Goal: Task Accomplishment & Management: Use online tool/utility

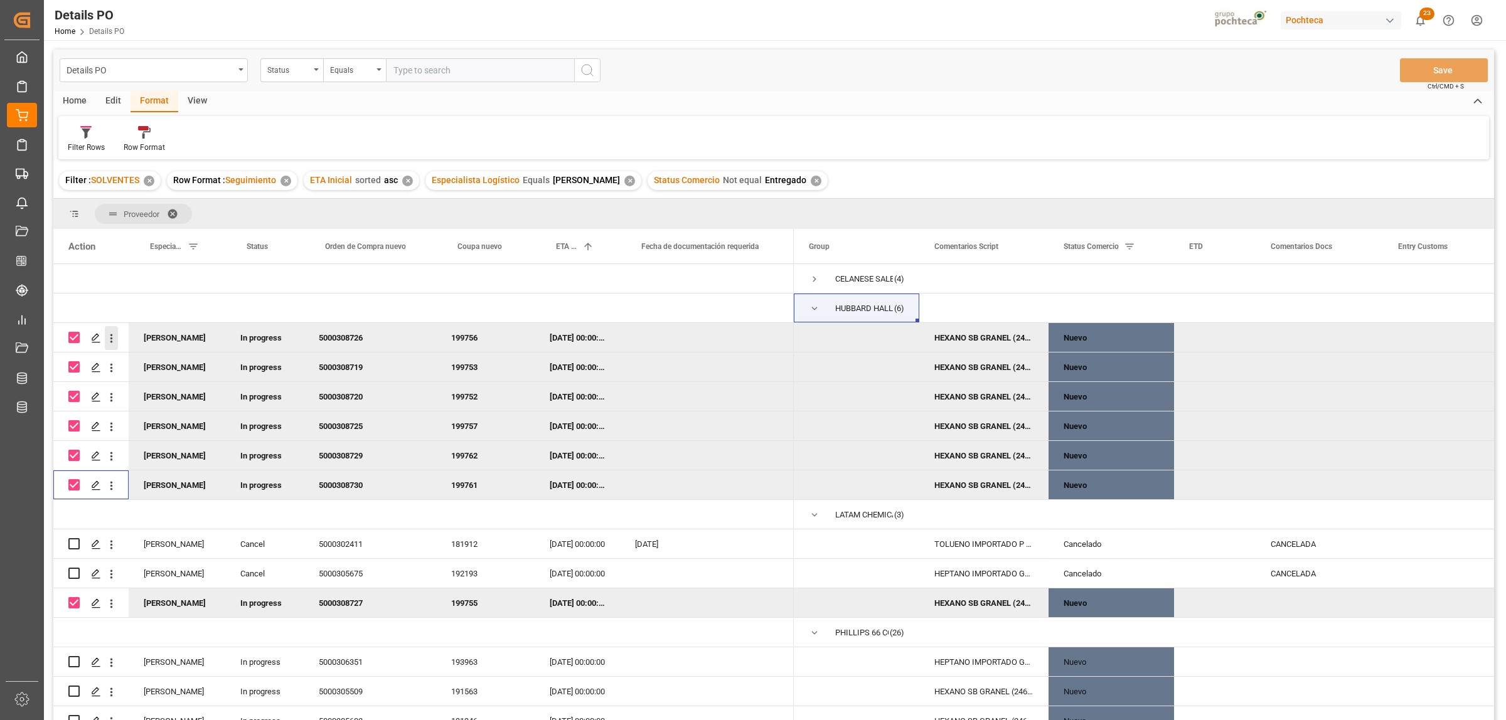
click at [110, 343] on icon "open menu" at bounding box center [111, 338] width 13 height 13
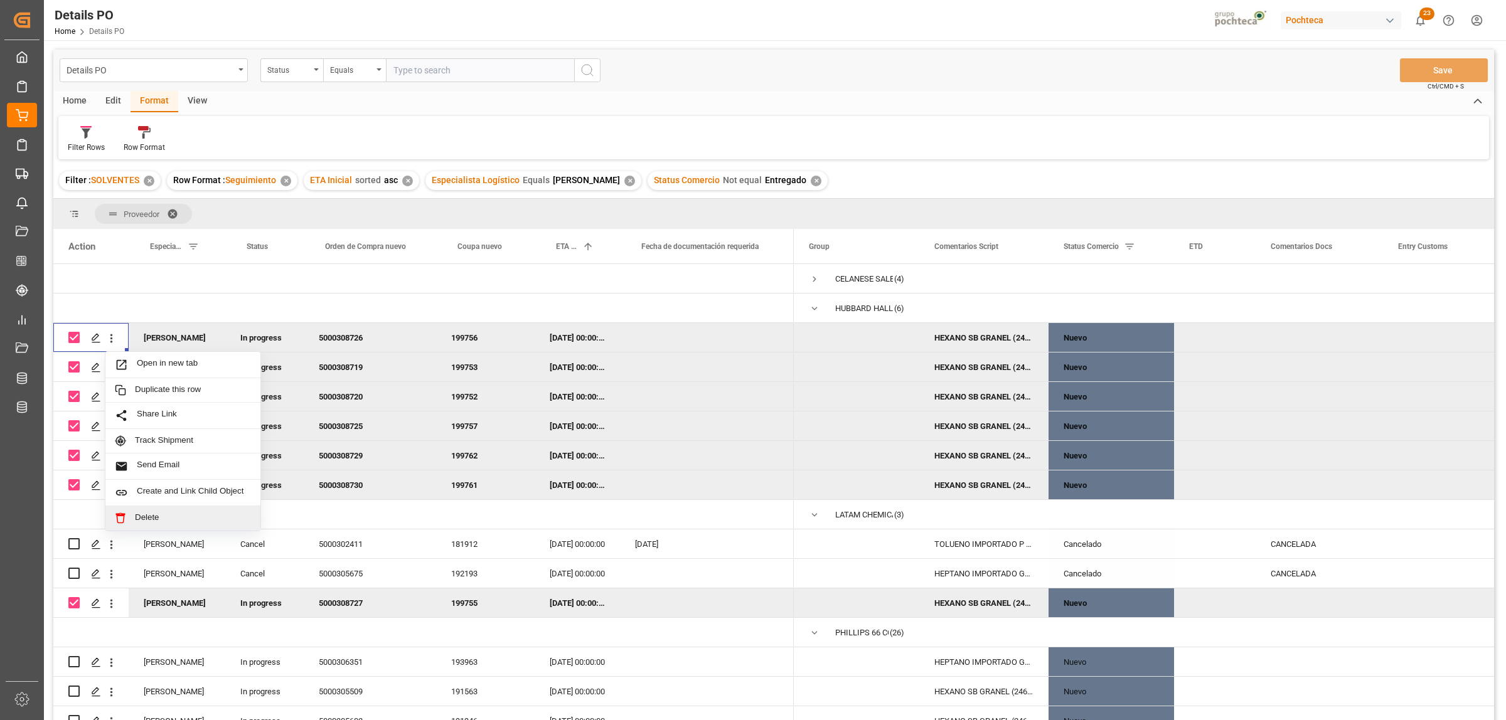
click at [173, 515] on span "Delete" at bounding box center [193, 518] width 116 height 11
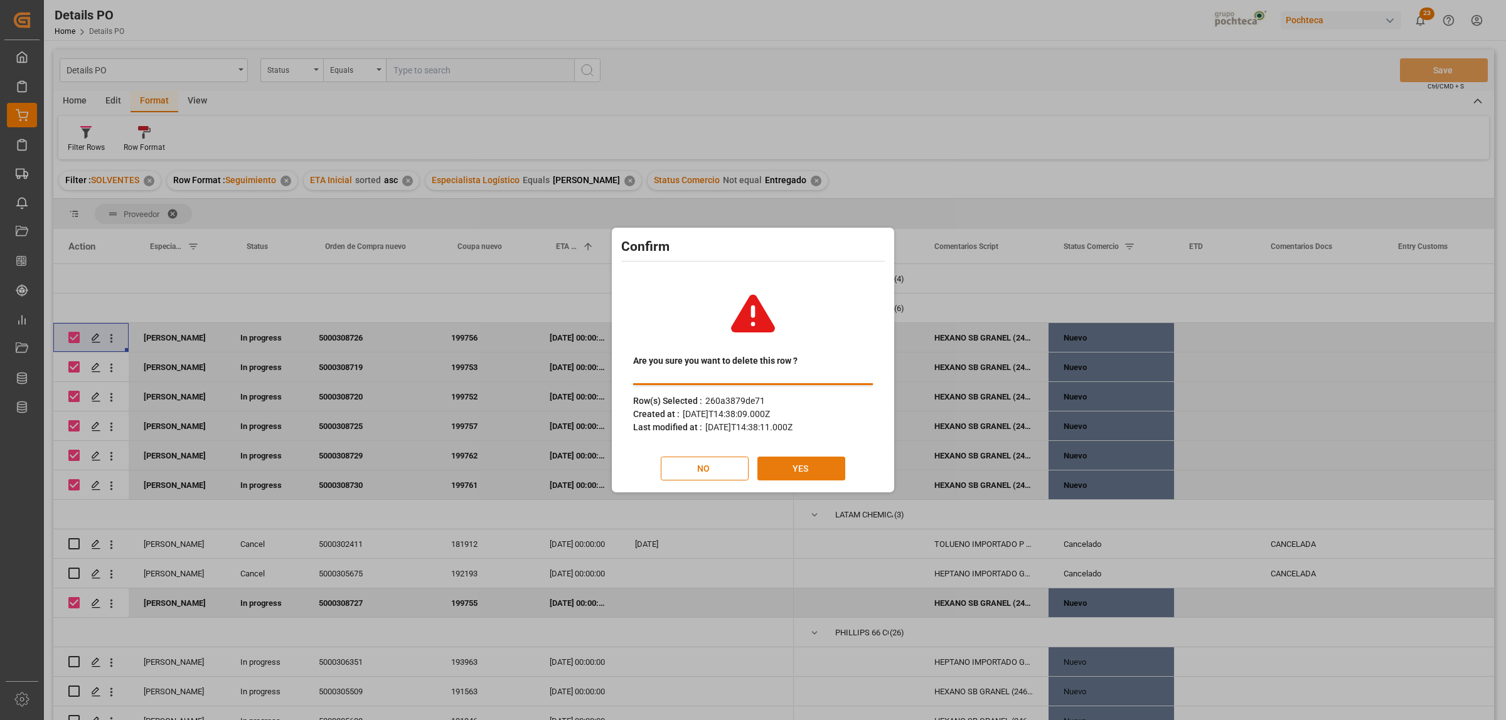
click at [794, 468] on button "YES" at bounding box center [801, 469] width 88 height 24
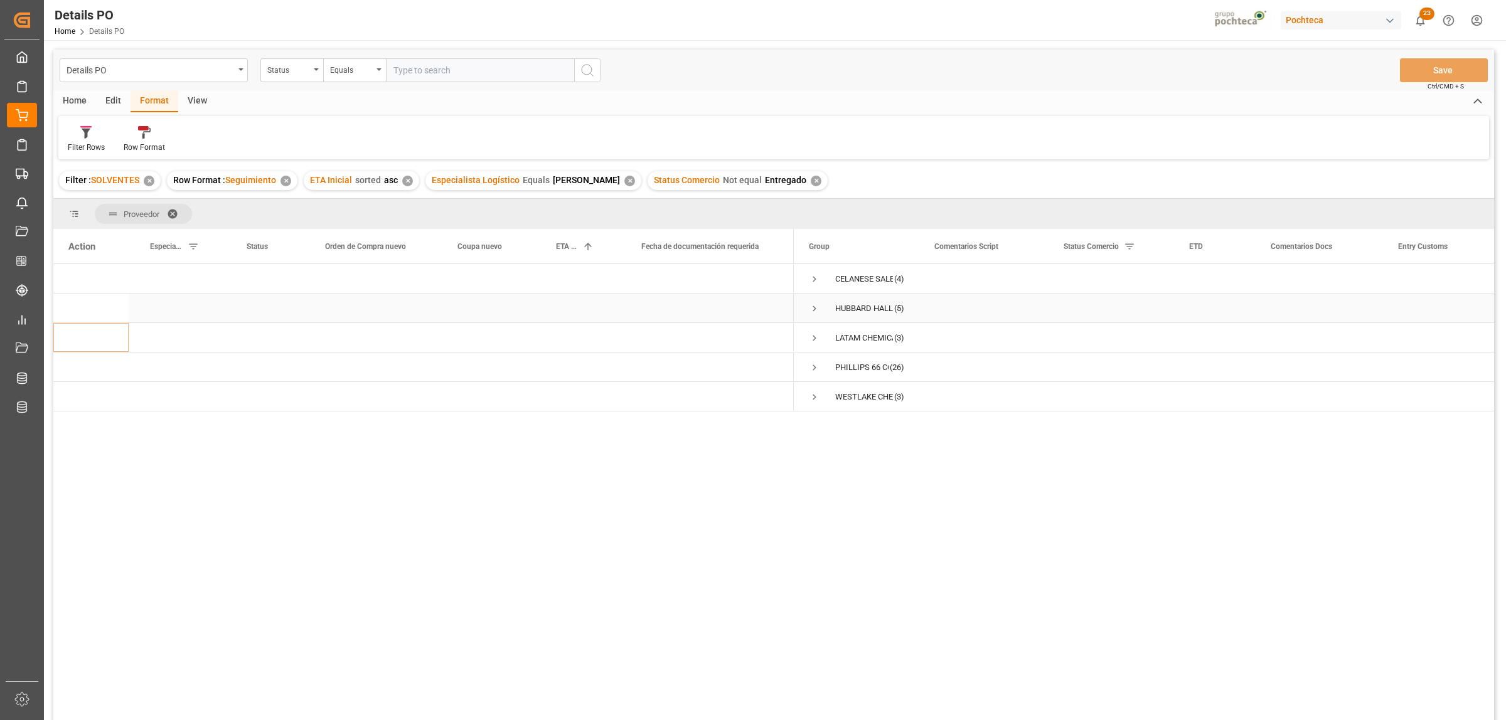
click at [813, 309] on span "Press SPACE to select this row." at bounding box center [814, 308] width 11 height 11
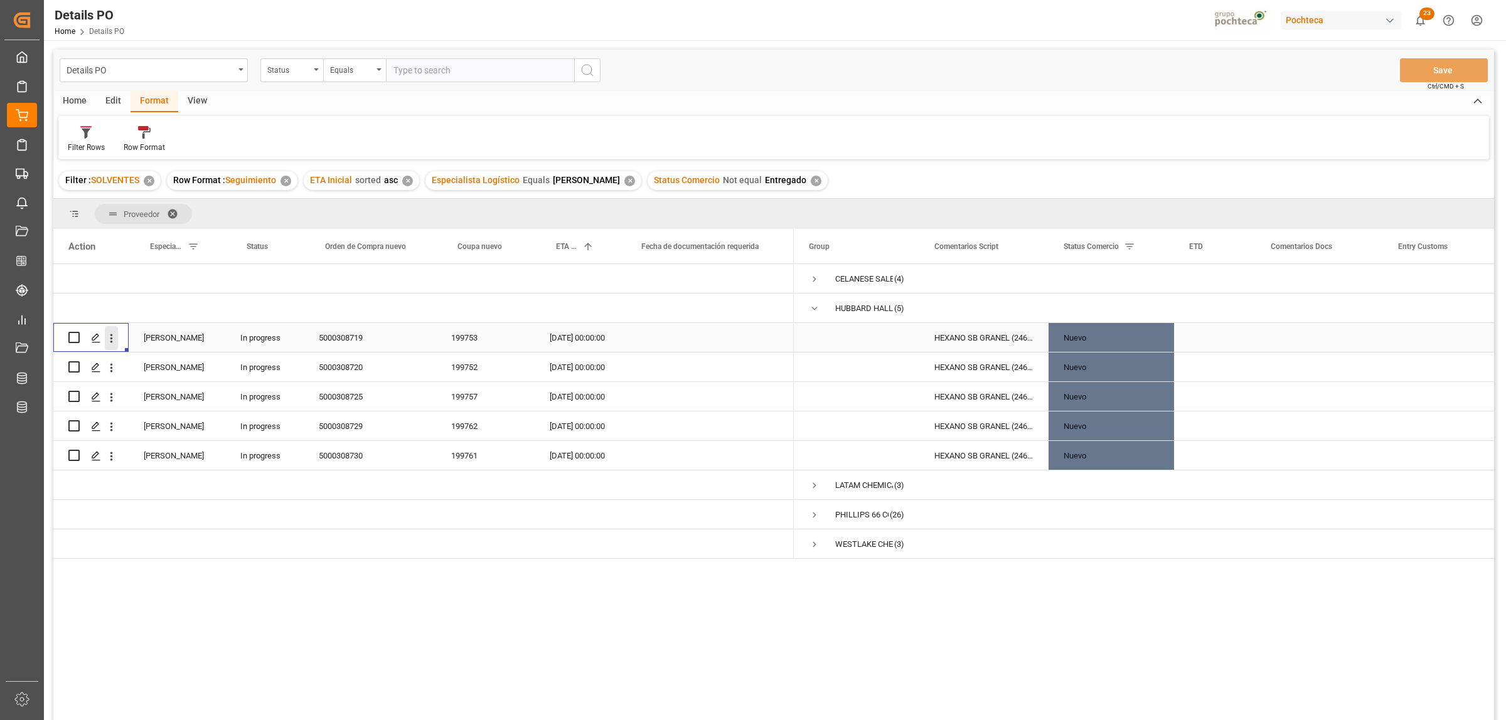
click at [110, 341] on icon "open menu" at bounding box center [111, 338] width 3 height 9
click at [142, 520] on span "Delete" at bounding box center [193, 518] width 116 height 11
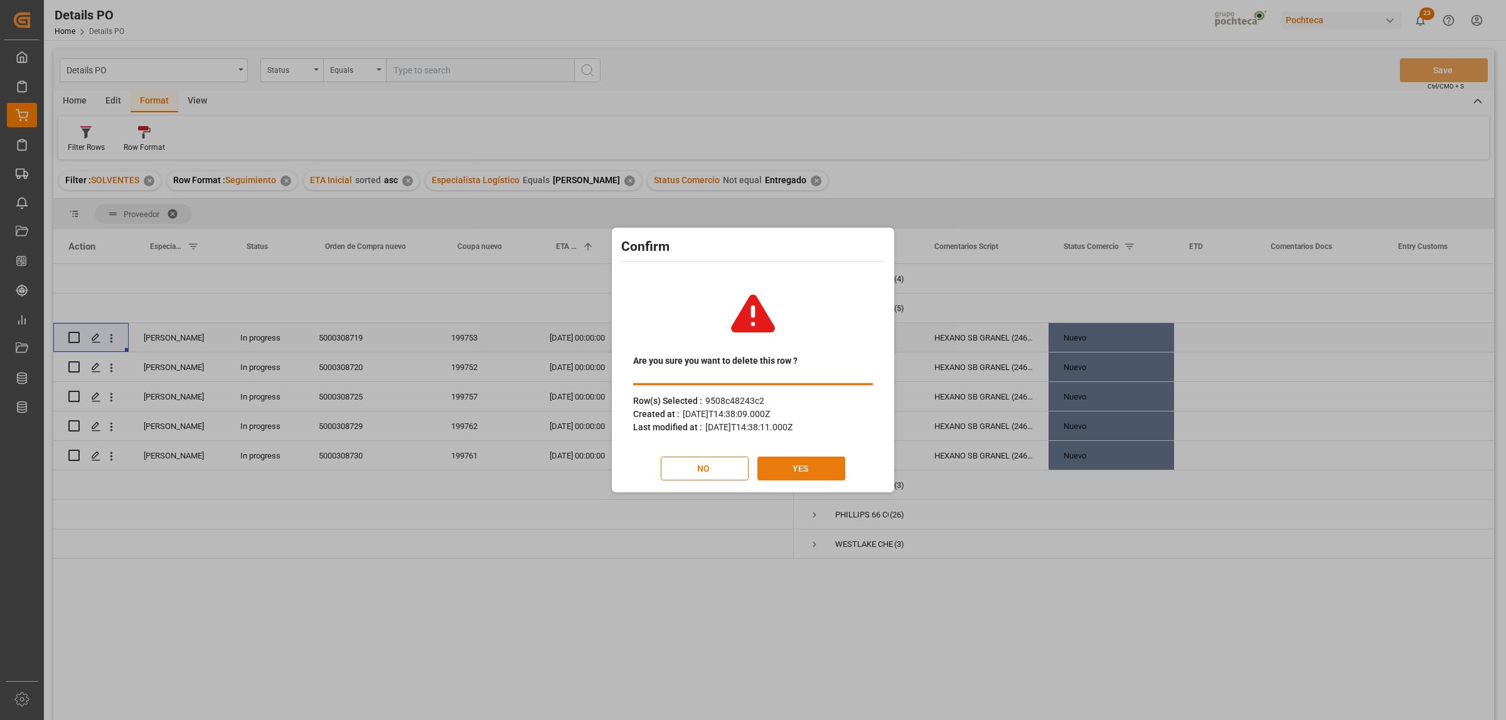
drag, startPoint x: 796, startPoint y: 487, endPoint x: 792, endPoint y: 481, distance: 7.3
click at [795, 488] on div "Are you sure you want to delete this row ? Row(s) Selected : 9508c48243c2 Creat…" at bounding box center [753, 379] width 276 height 219
click at [791, 480] on button "YES" at bounding box center [801, 469] width 88 height 24
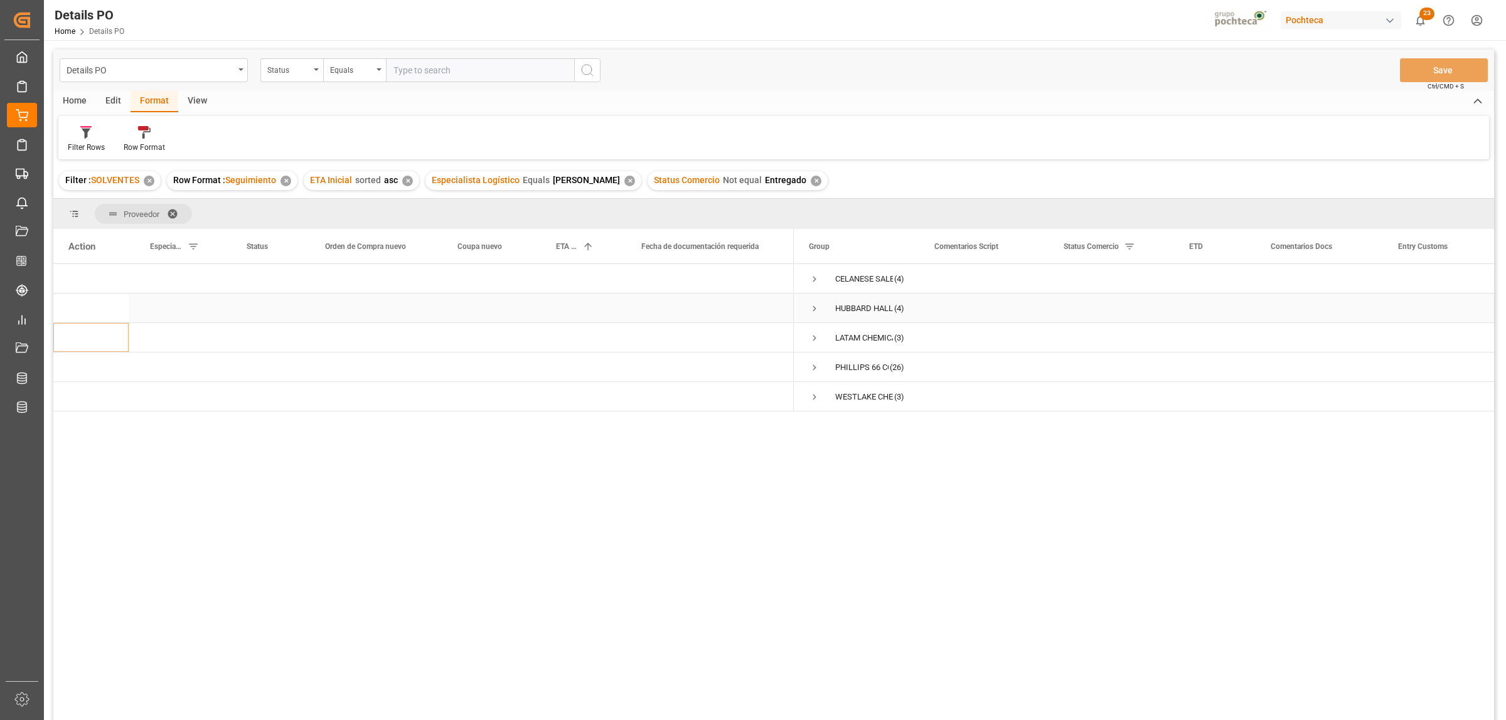
click at [814, 305] on span "Press SPACE to select this row." at bounding box center [814, 308] width 11 height 11
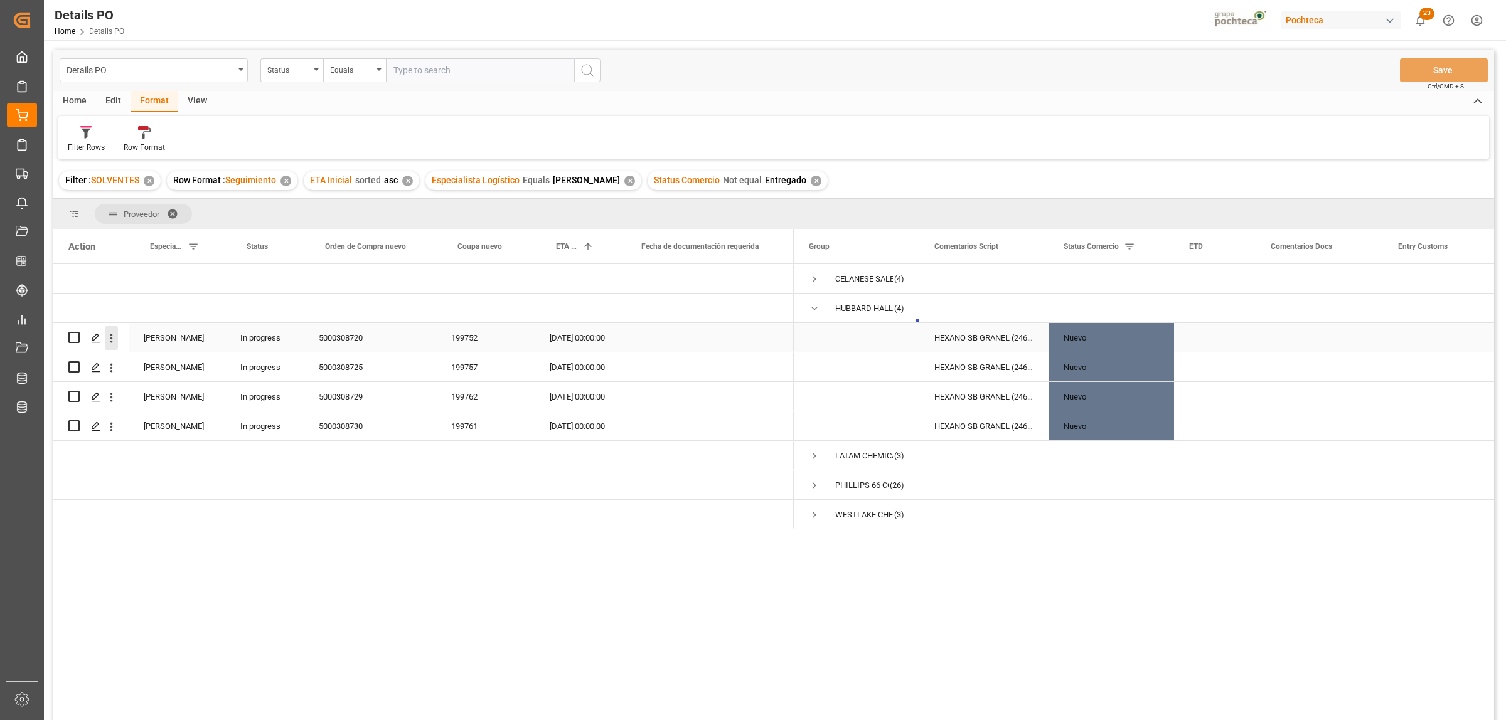
click at [112, 336] on icon "open menu" at bounding box center [111, 338] width 13 height 13
click at [152, 525] on div "Delete" at bounding box center [182, 518] width 155 height 24
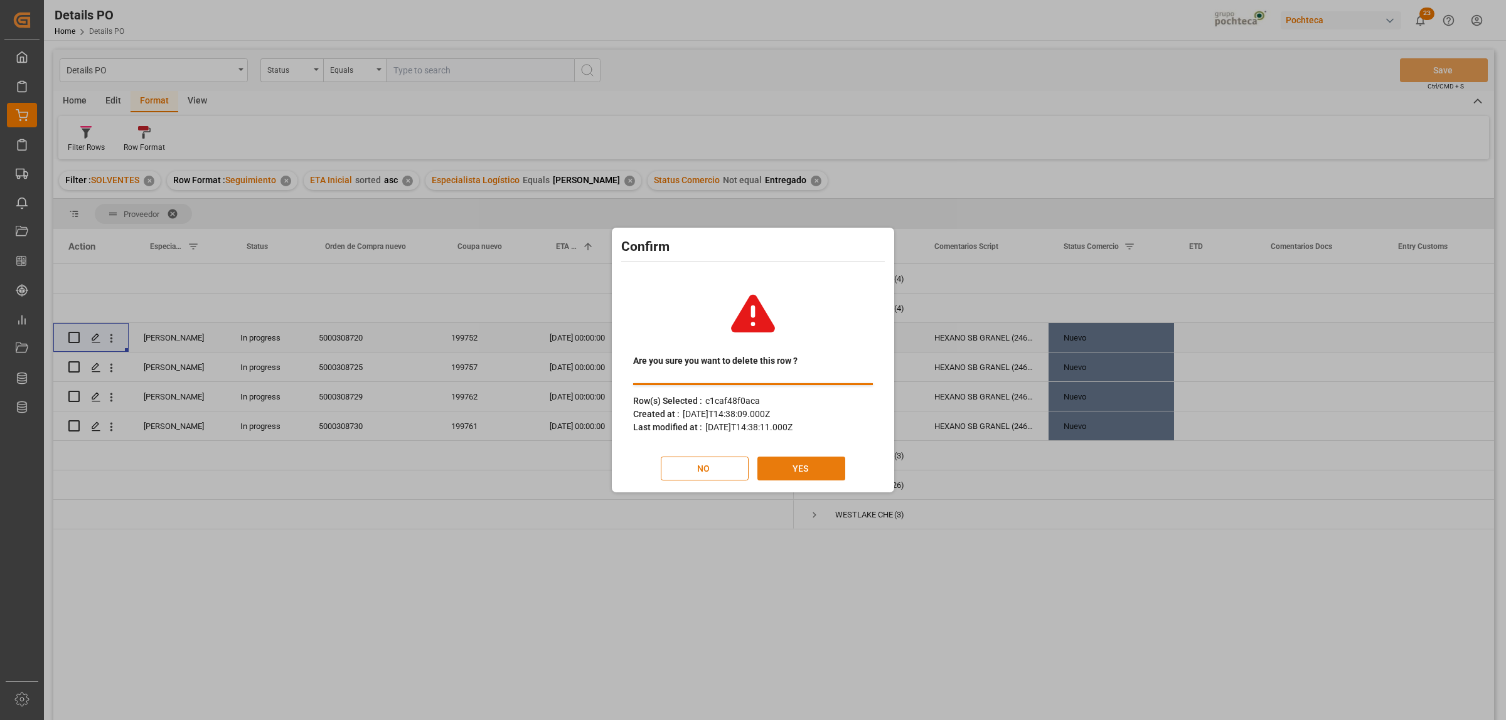
click at [801, 457] on button "YES" at bounding box center [801, 469] width 88 height 24
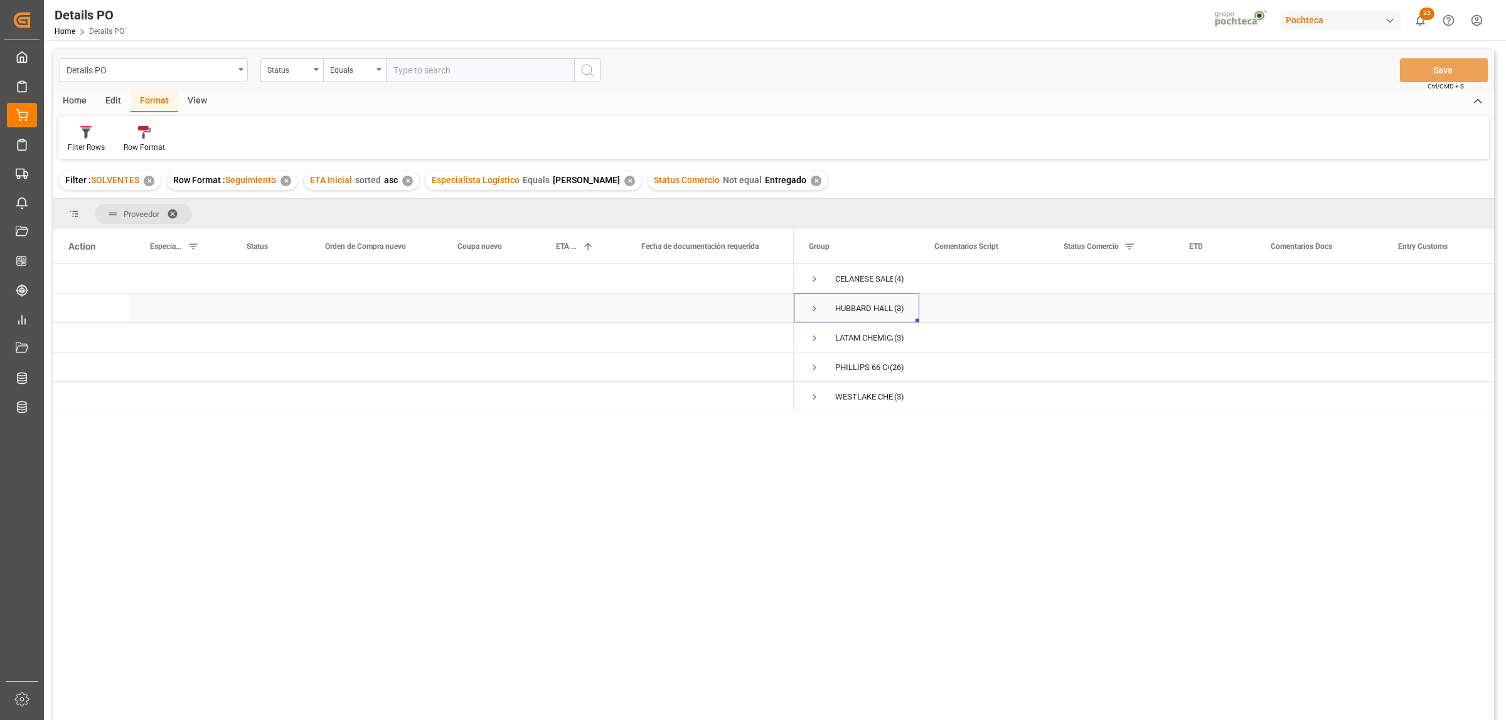
click at [809, 312] on span "Press SPACE to select this row." at bounding box center [814, 308] width 11 height 11
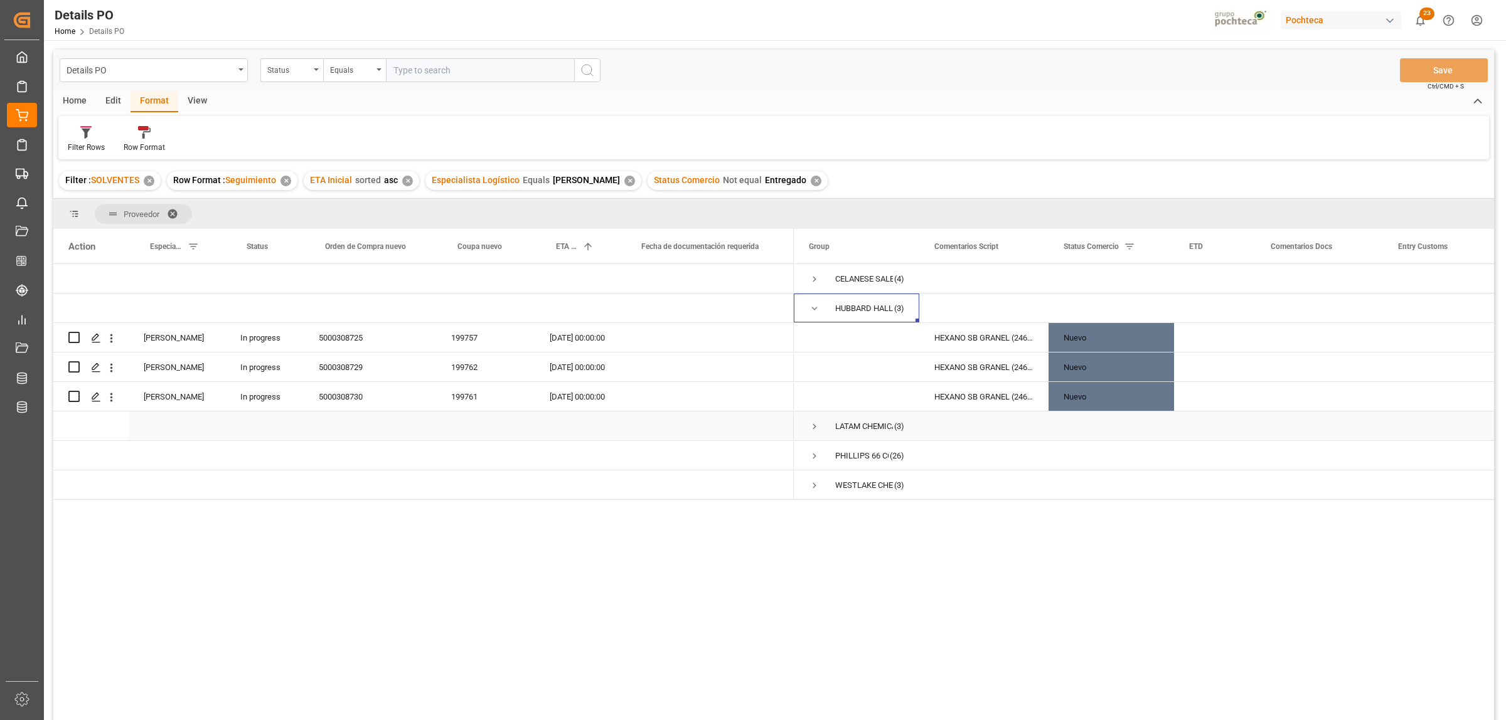
click at [402, 412] on div "Press SPACE to select this row." at bounding box center [370, 426] width 132 height 29
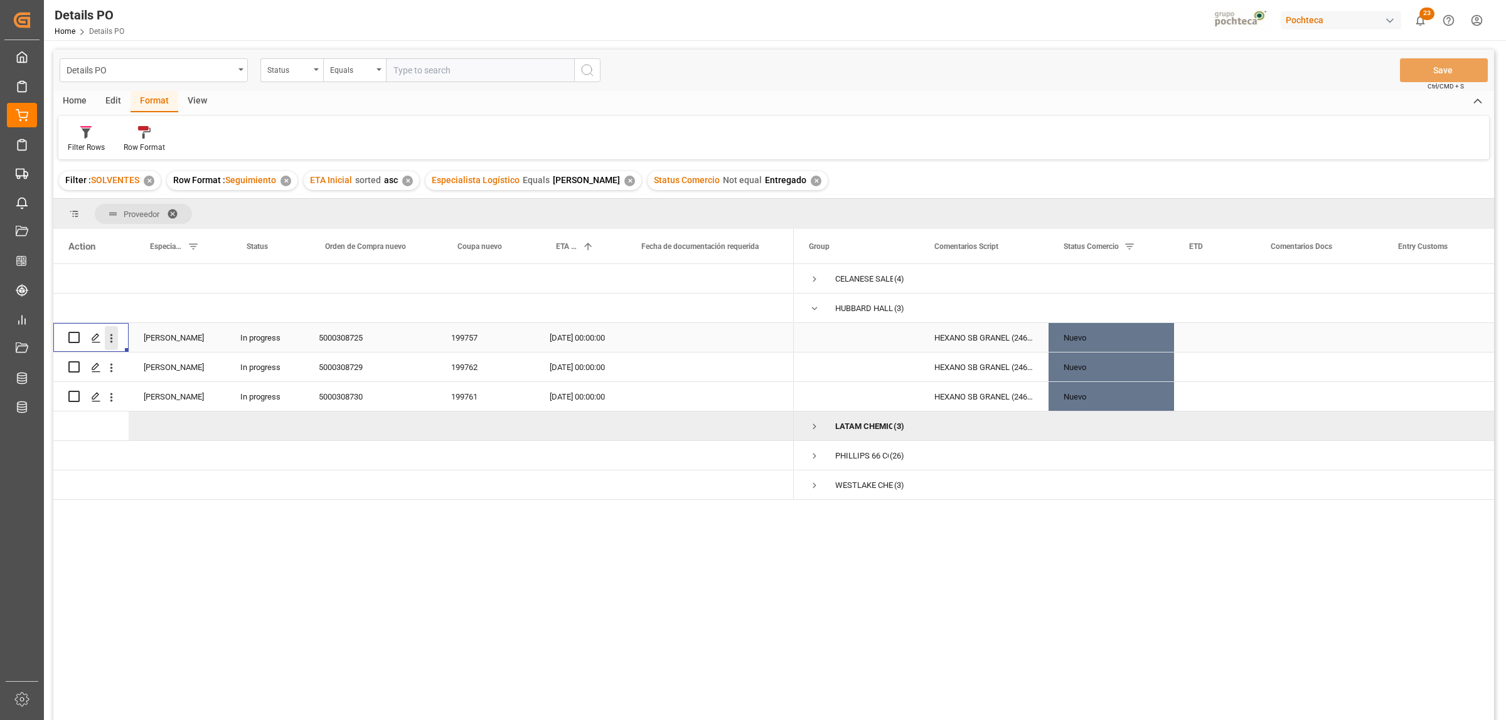
click at [113, 339] on icon "open menu" at bounding box center [111, 338] width 13 height 13
click at [166, 519] on span "Delete" at bounding box center [193, 518] width 116 height 11
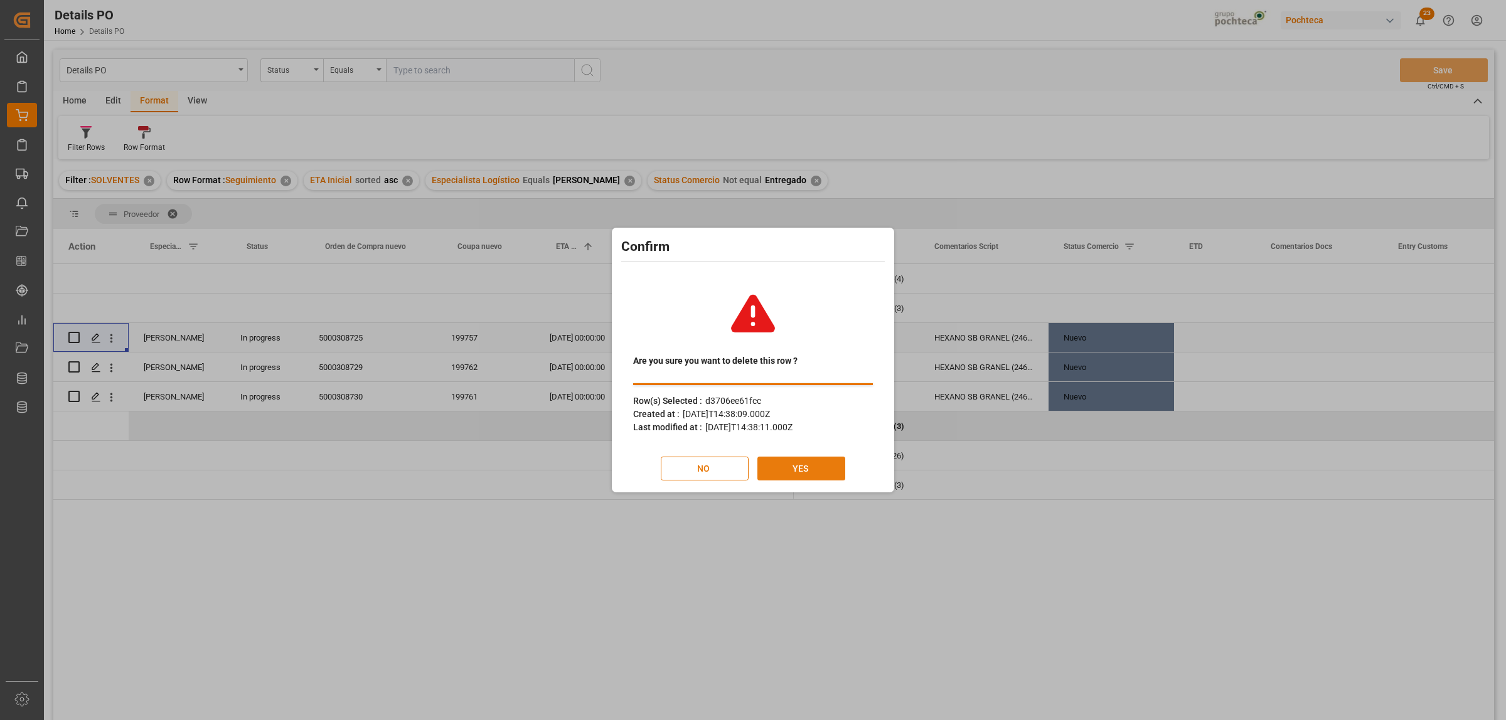
click at [783, 464] on button "YES" at bounding box center [801, 469] width 88 height 24
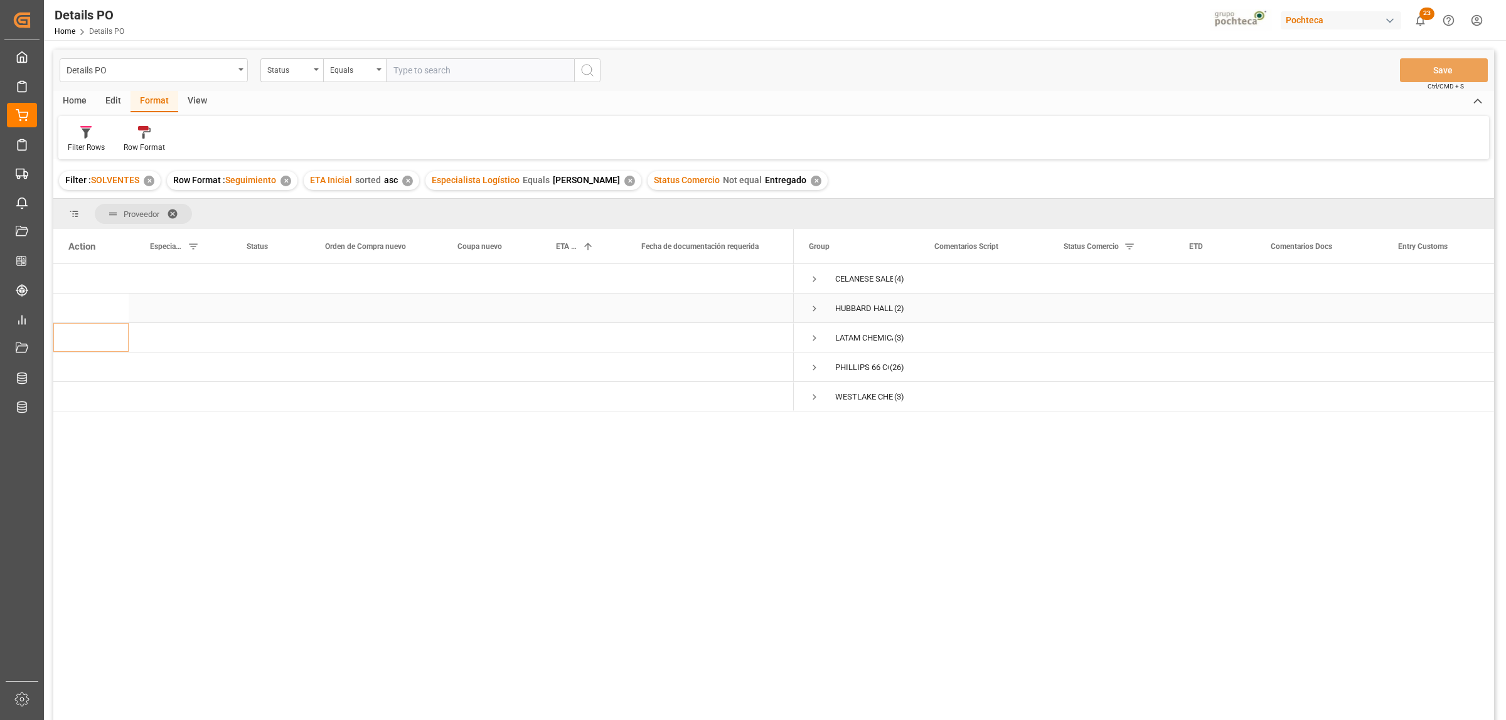
click at [811, 309] on span "Press SPACE to select this row." at bounding box center [814, 308] width 11 height 11
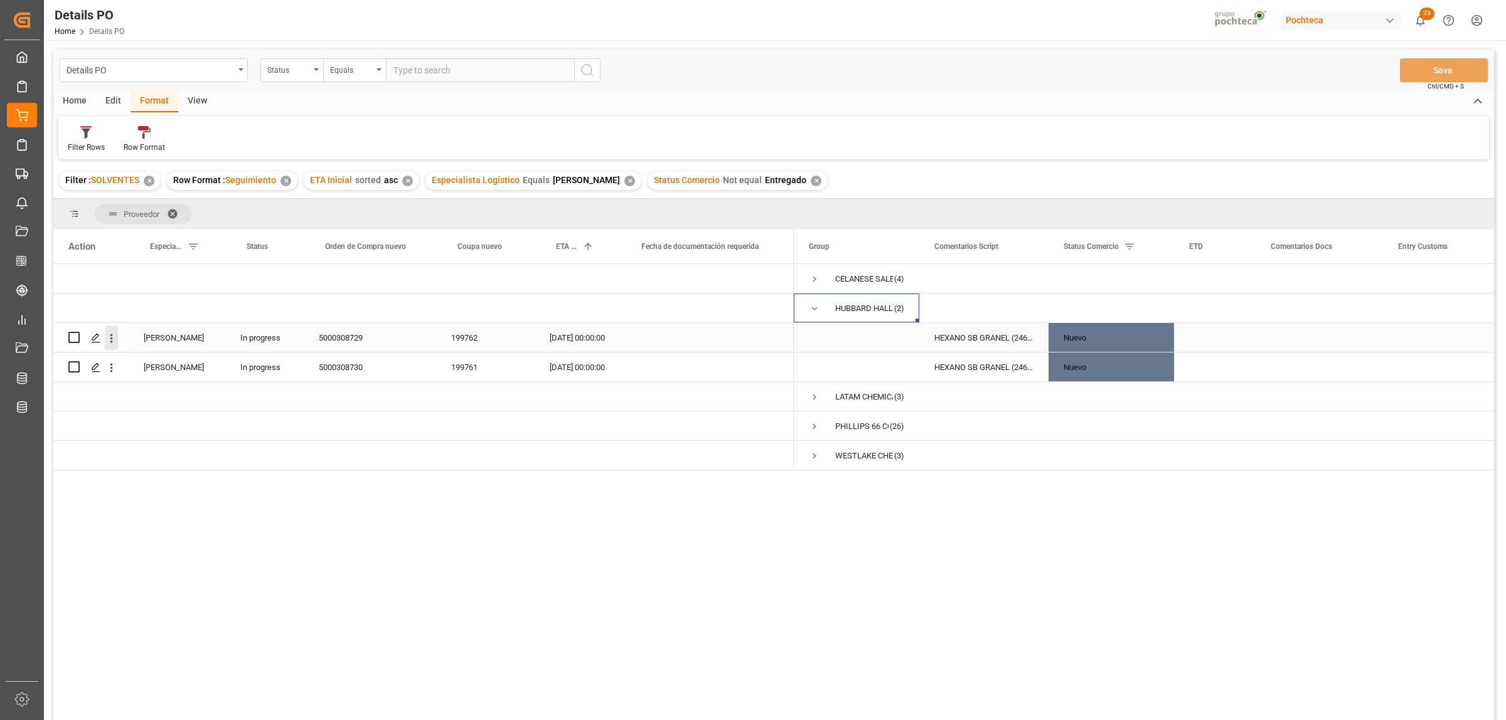
click at [112, 339] on icon "open menu" at bounding box center [111, 338] width 13 height 13
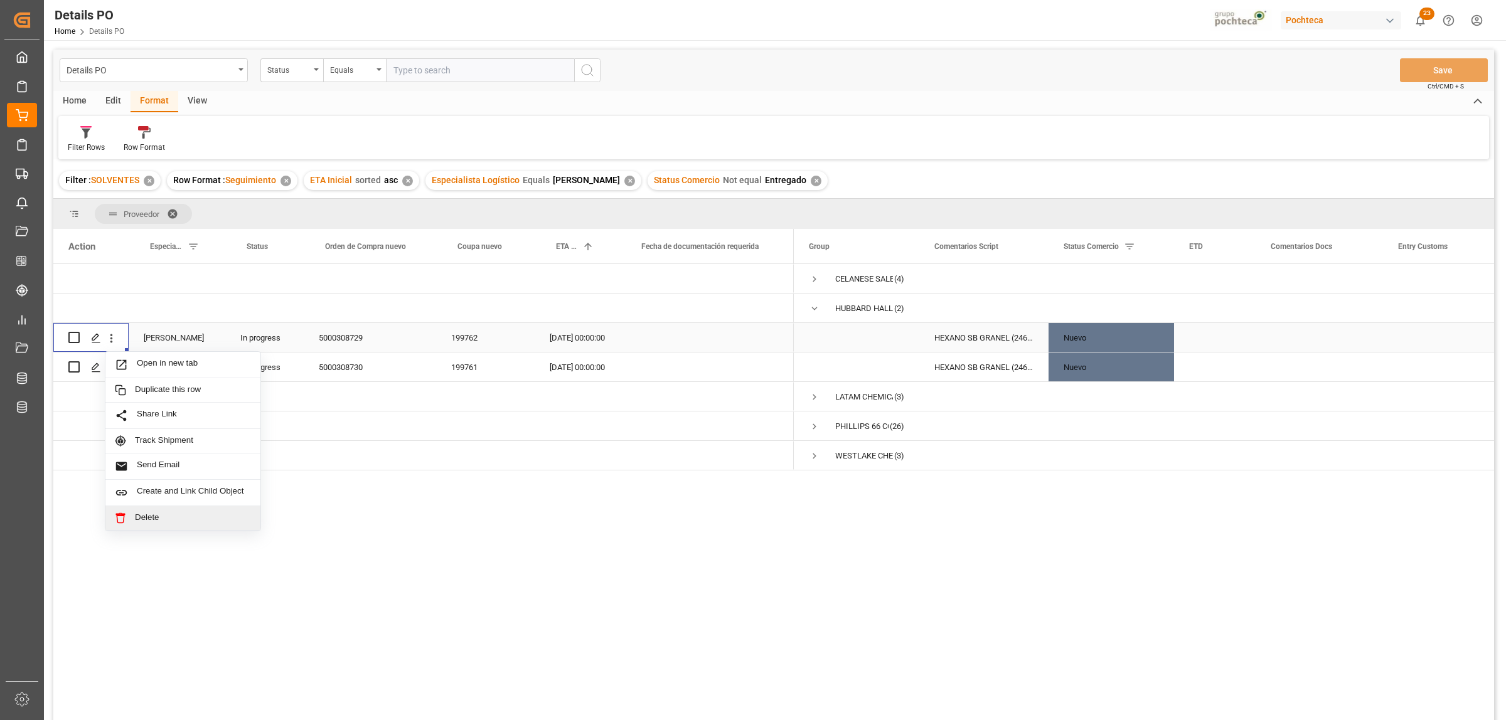
click at [148, 521] on span "Delete" at bounding box center [193, 518] width 116 height 11
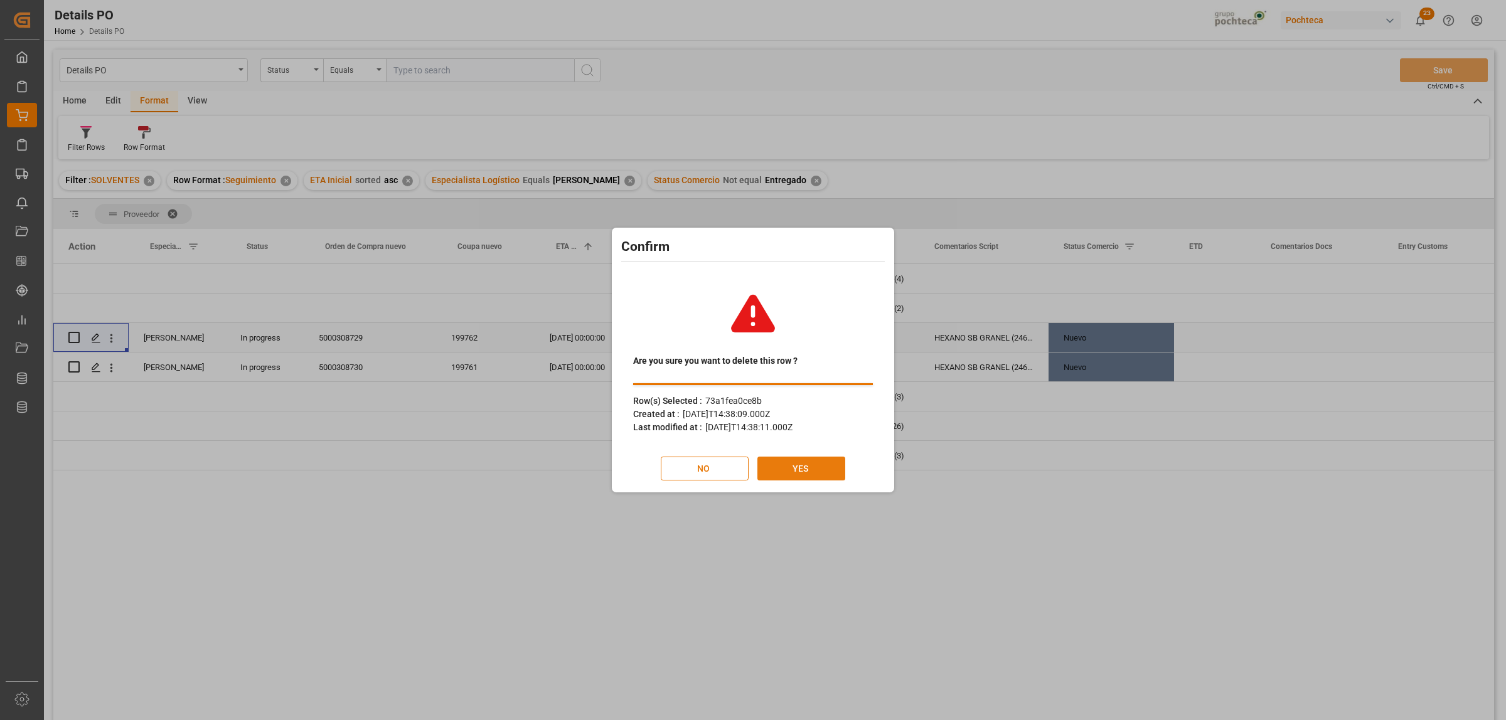
click at [819, 475] on button "YES" at bounding box center [801, 469] width 88 height 24
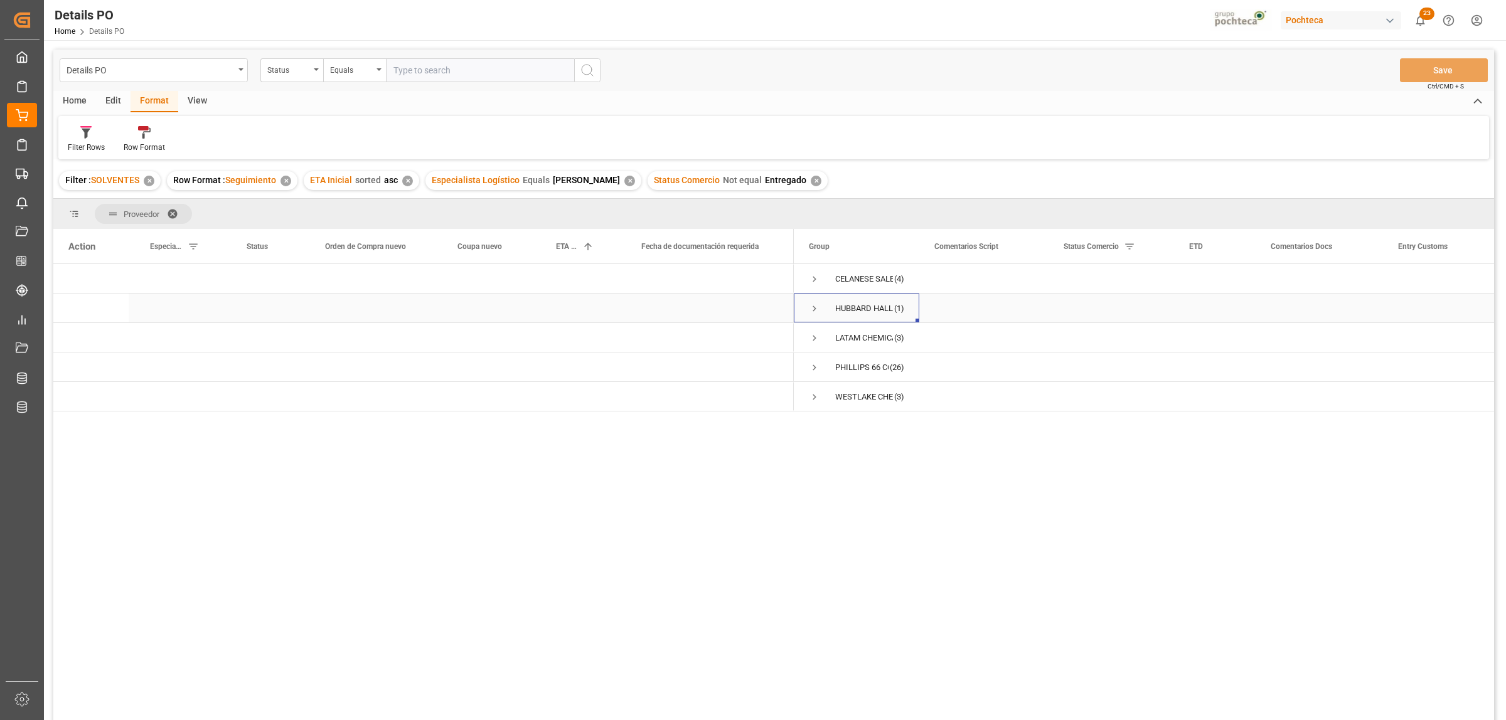
click at [809, 306] on span "Press SPACE to select this row." at bounding box center [814, 308] width 11 height 11
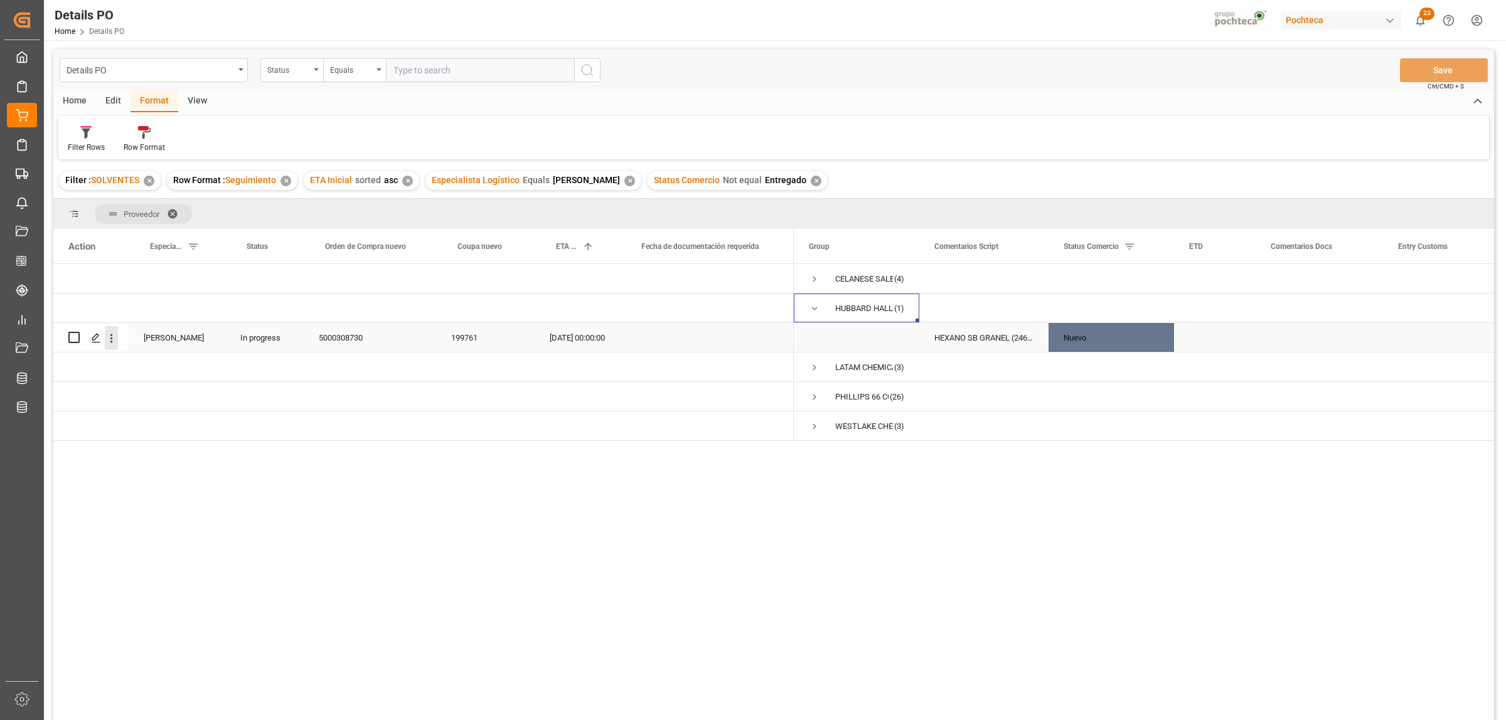
click at [110, 338] on icon "open menu" at bounding box center [111, 338] width 3 height 9
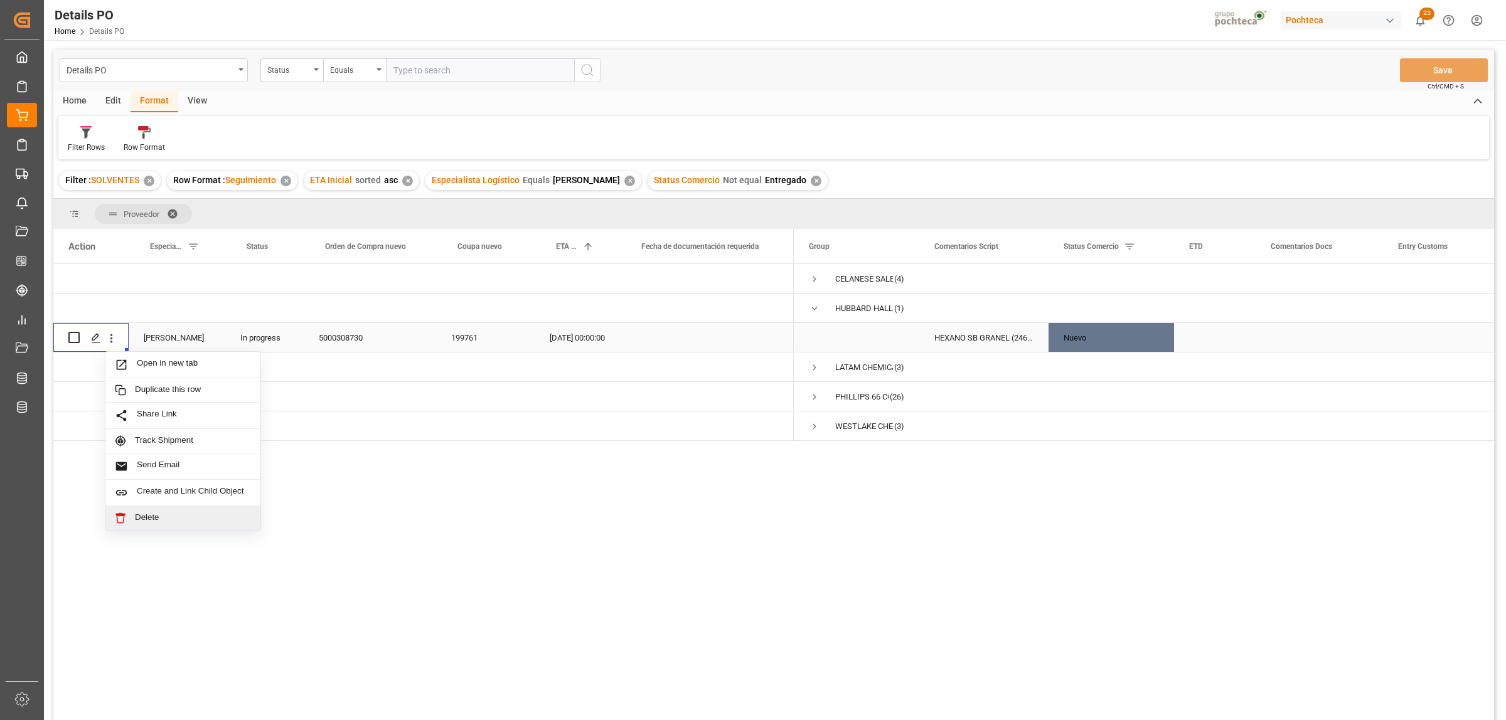
click at [154, 529] on div "Delete" at bounding box center [182, 518] width 155 height 24
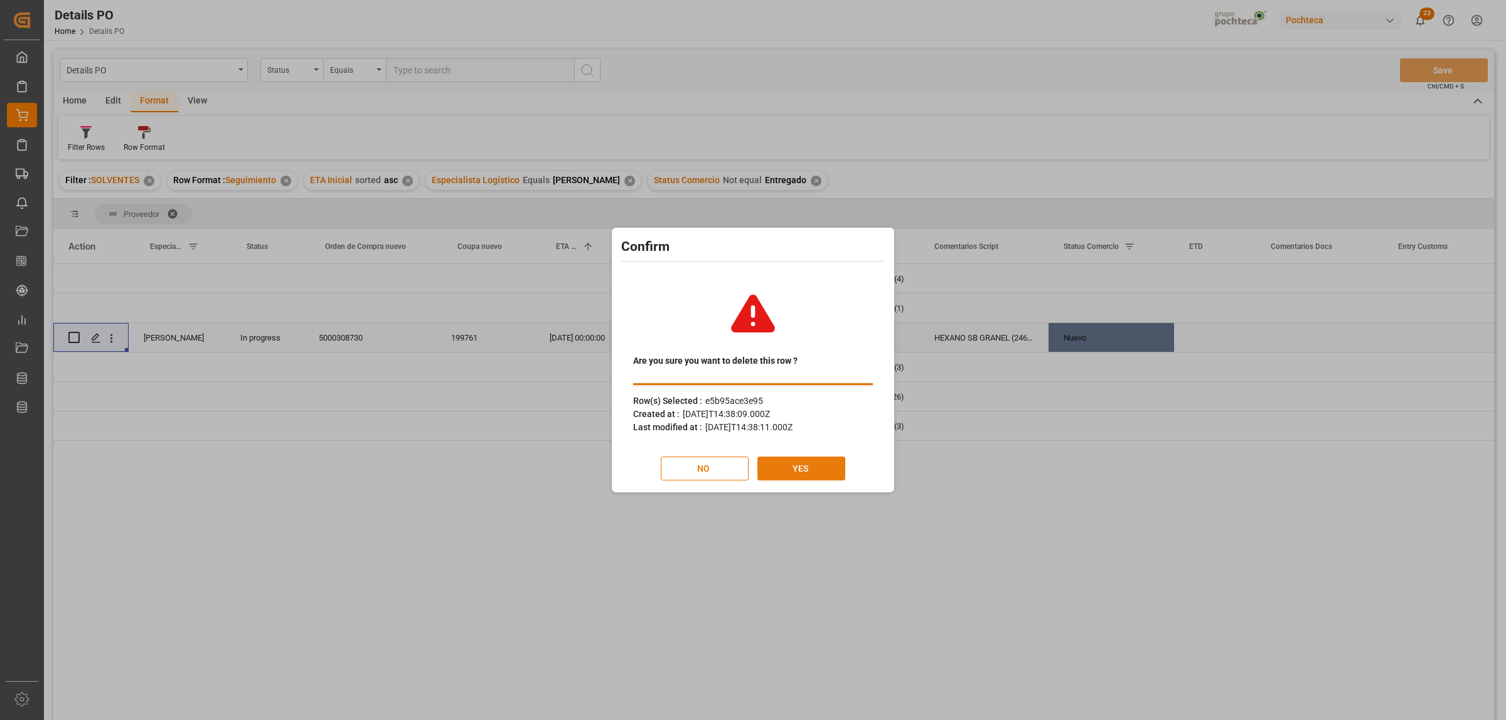
click at [819, 464] on button "YES" at bounding box center [801, 469] width 88 height 24
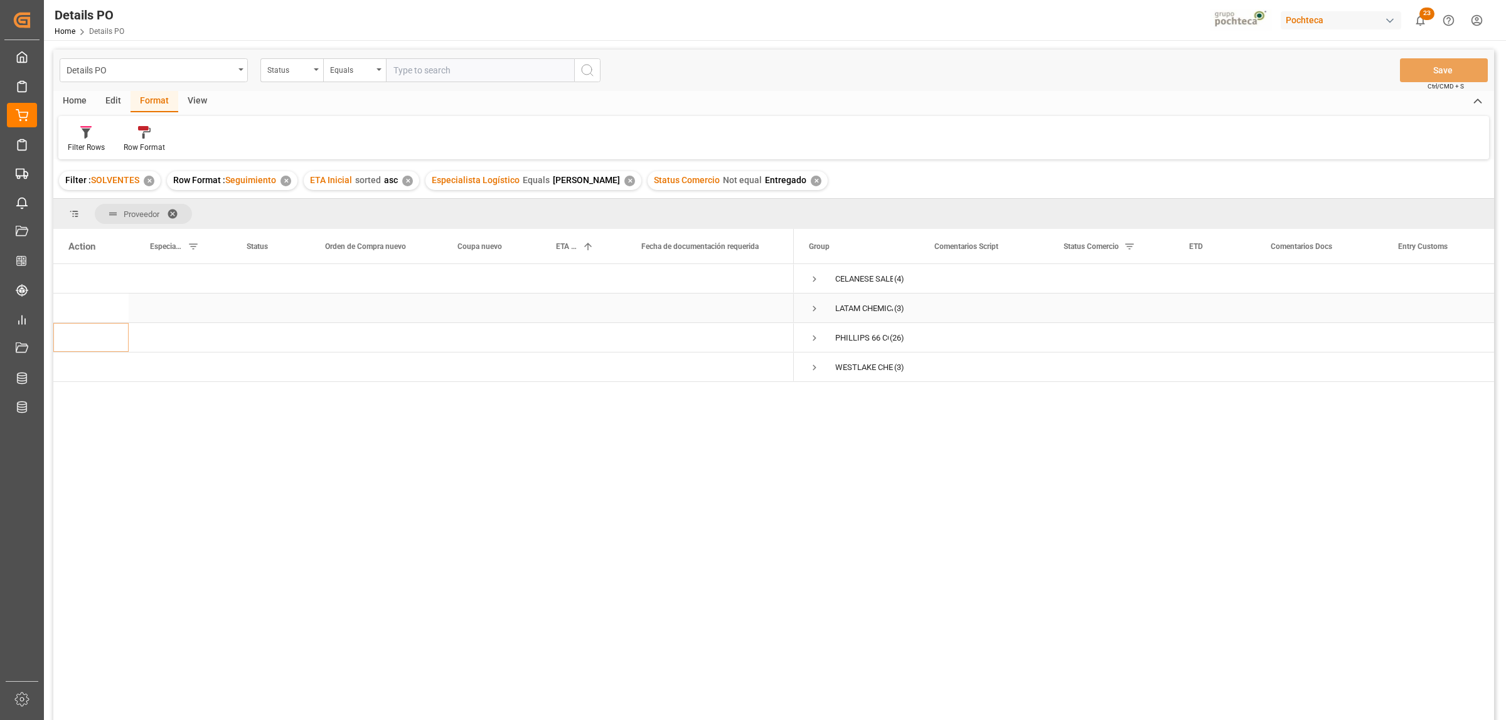
click at [816, 303] on span "Press SPACE to select this row." at bounding box center [814, 308] width 11 height 11
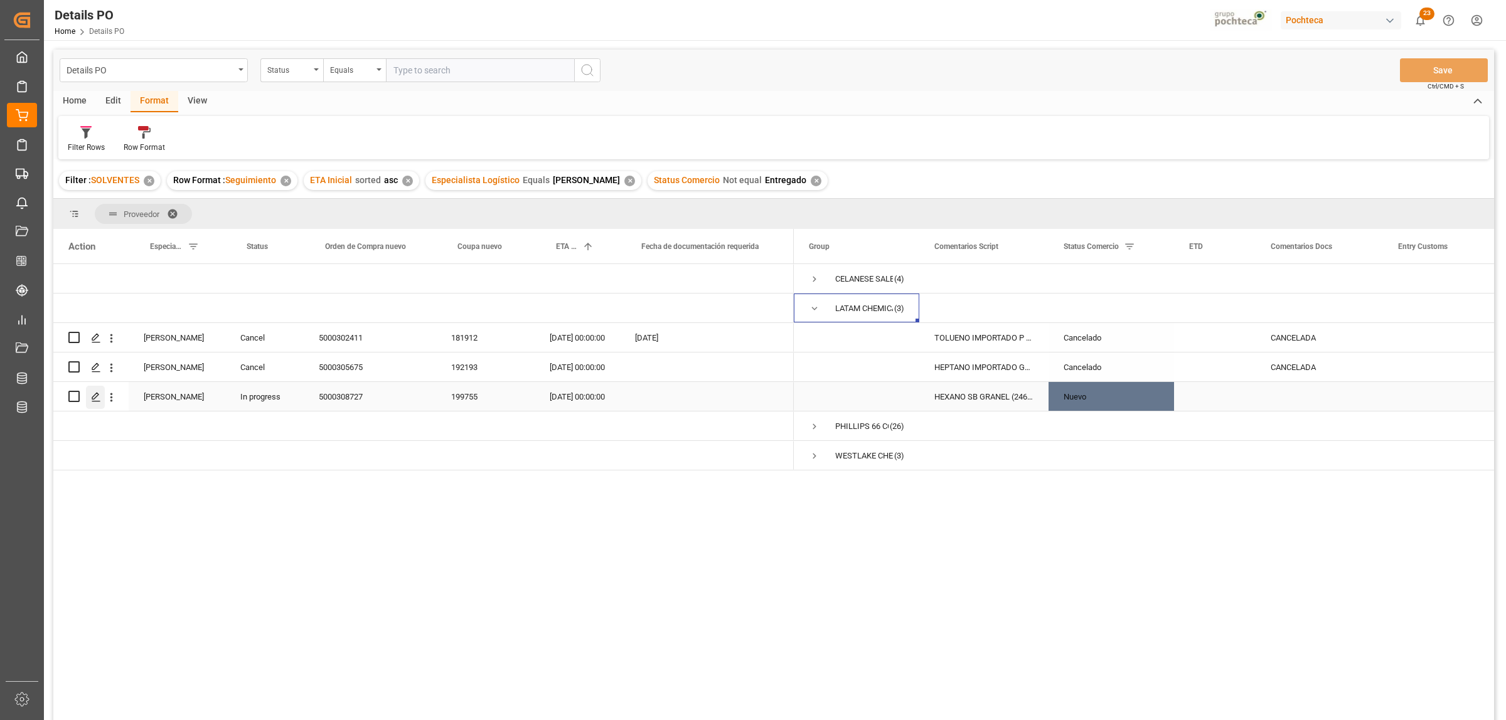
click at [102, 398] on div "Press SPACE to select this row." at bounding box center [95, 397] width 19 height 23
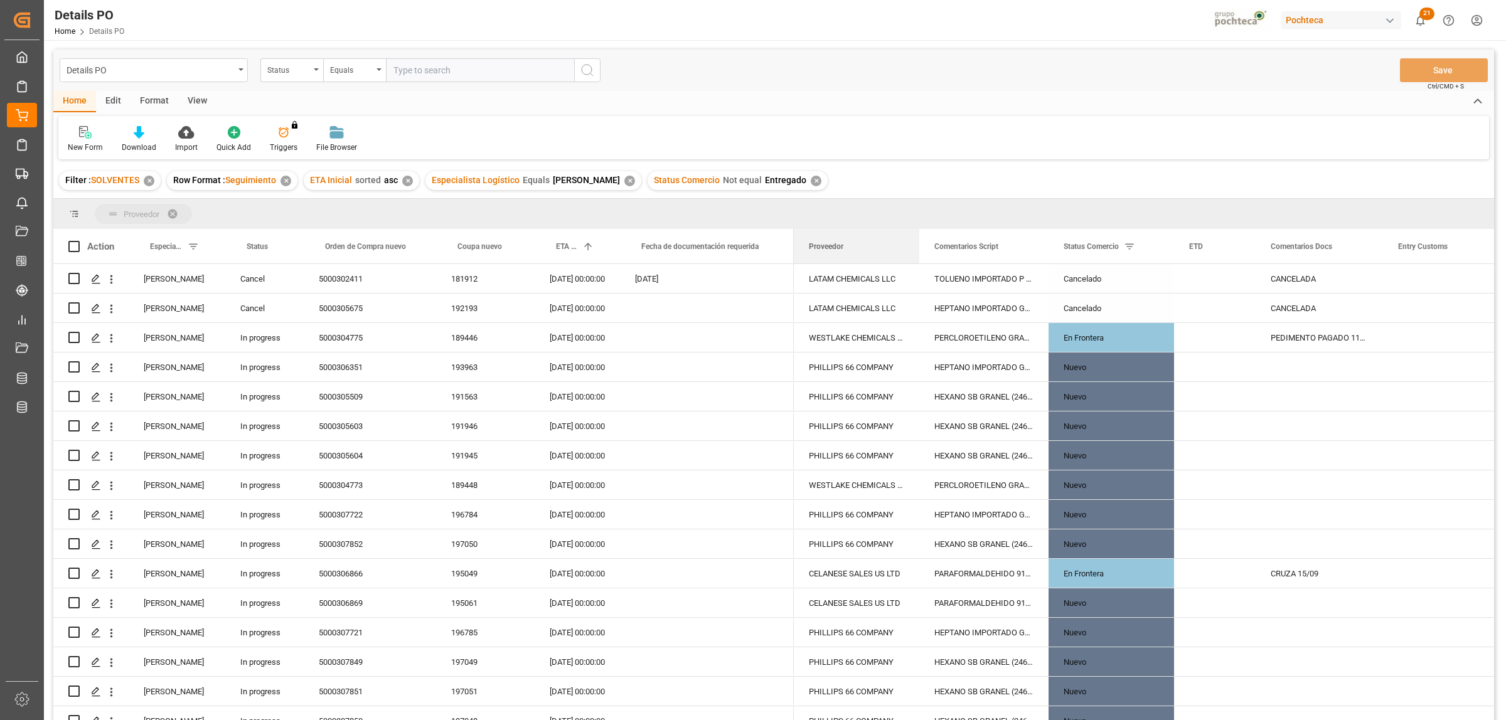
drag, startPoint x: 819, startPoint y: 251, endPoint x: 784, endPoint y: 214, distance: 50.6
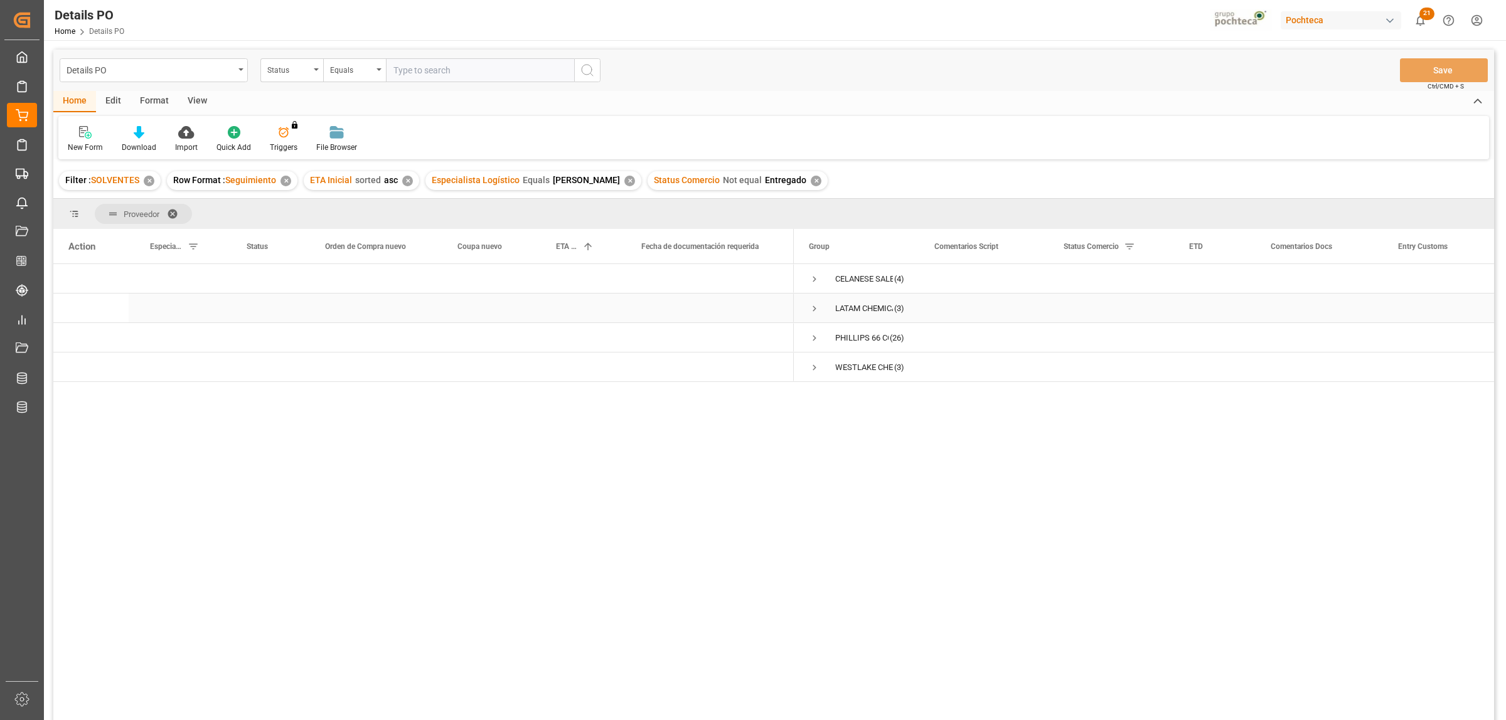
click at [813, 304] on span "Press SPACE to select this row." at bounding box center [814, 308] width 11 height 11
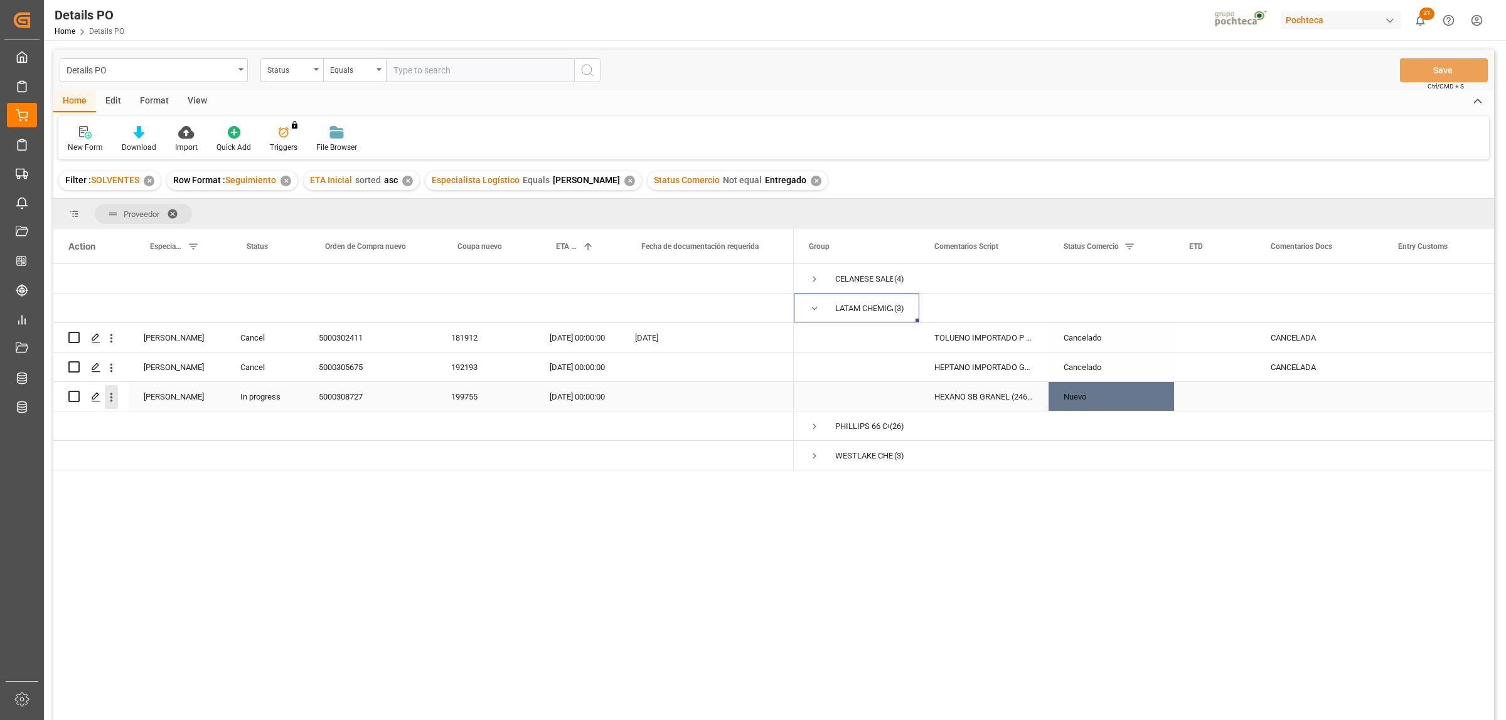
click at [110, 400] on icon "open menu" at bounding box center [111, 397] width 13 height 13
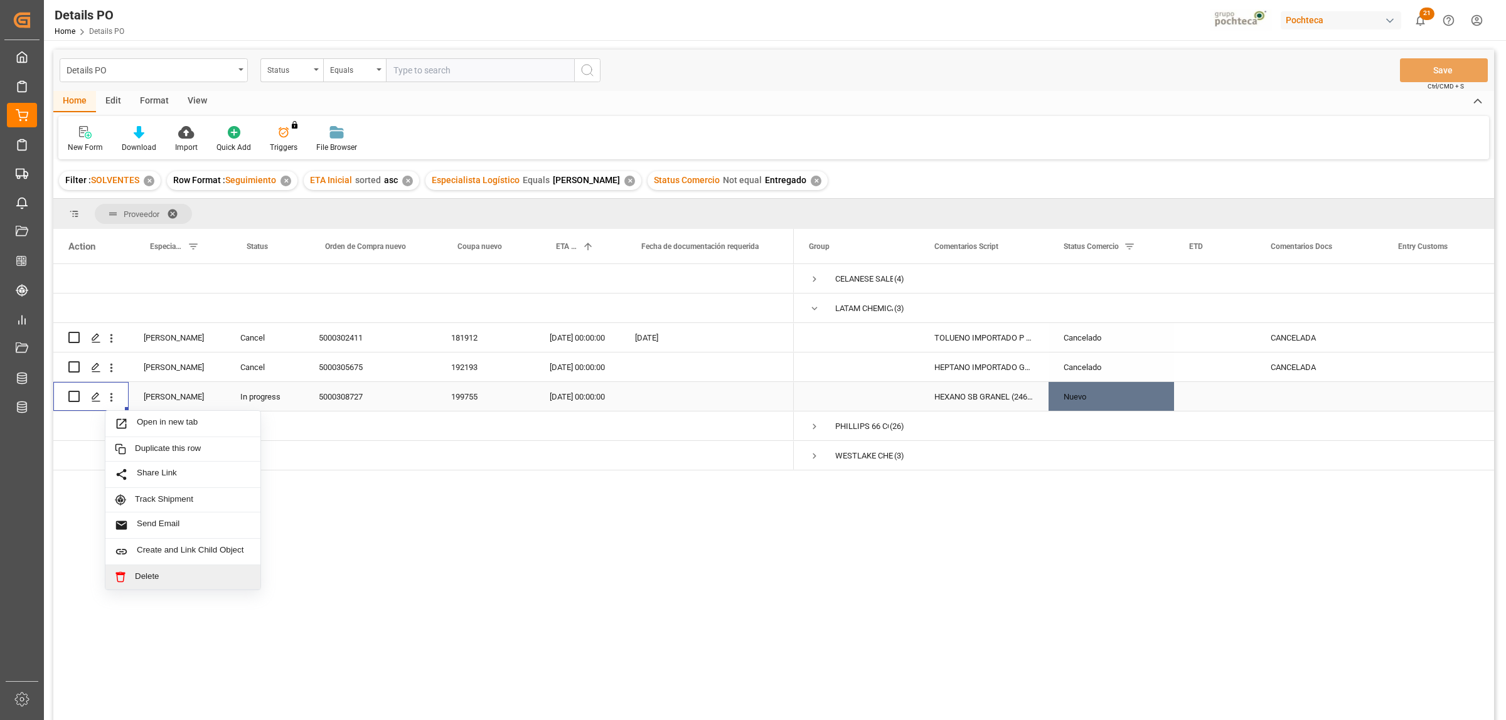
click at [152, 582] on span "Delete" at bounding box center [193, 577] width 116 height 11
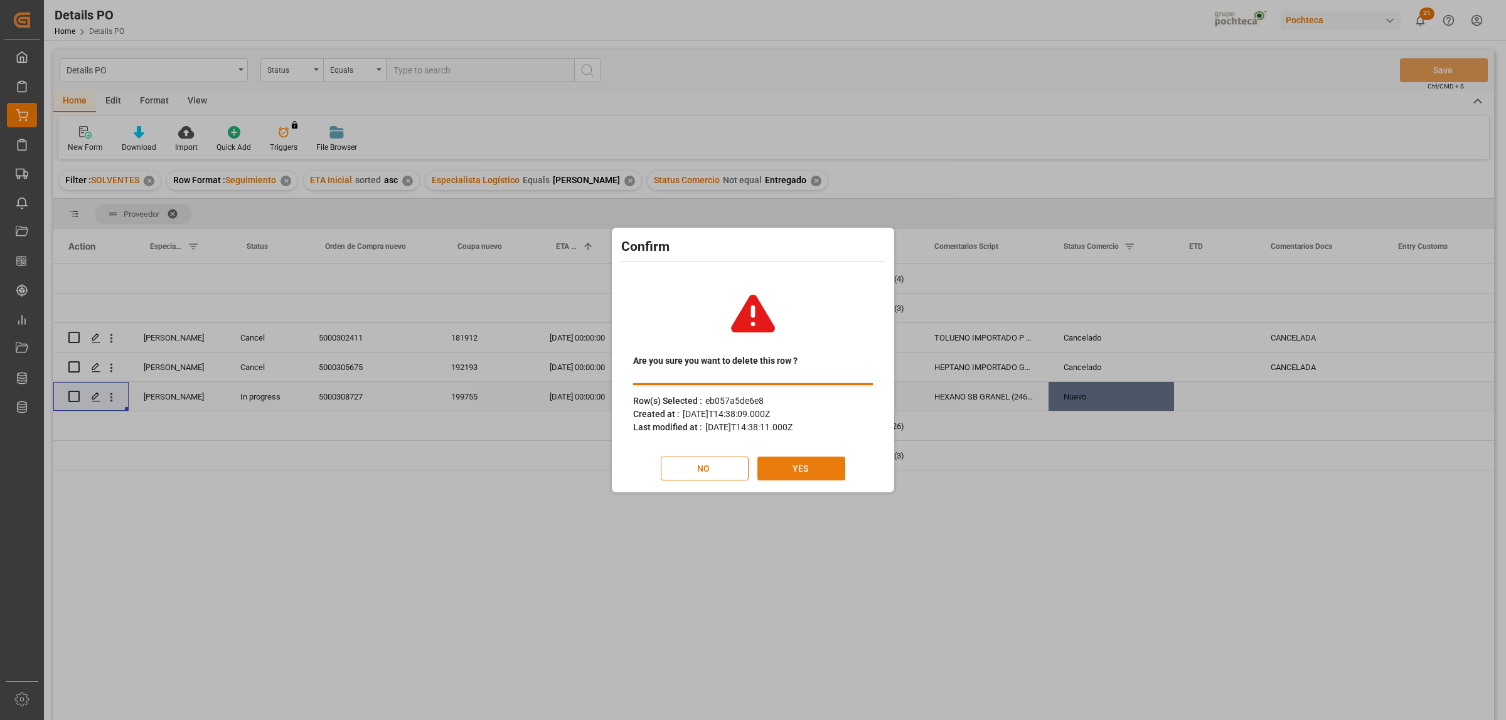
click at [819, 477] on button "YES" at bounding box center [801, 469] width 88 height 24
